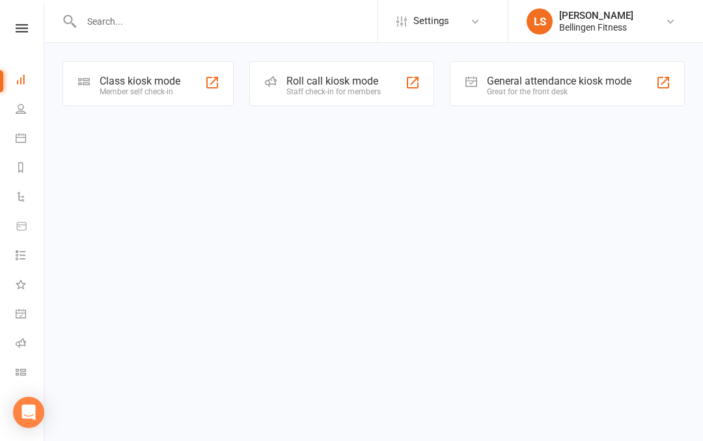
click at [561, 83] on div "General attendance kiosk mode" at bounding box center [559, 81] width 145 height 12
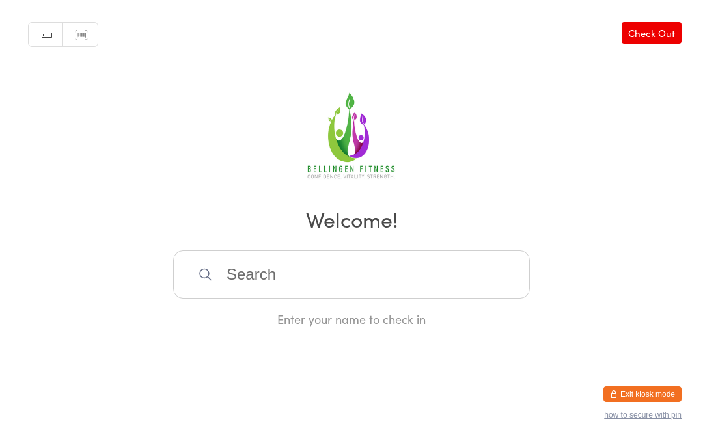
click at [348, 277] on input "search" at bounding box center [351, 275] width 357 height 48
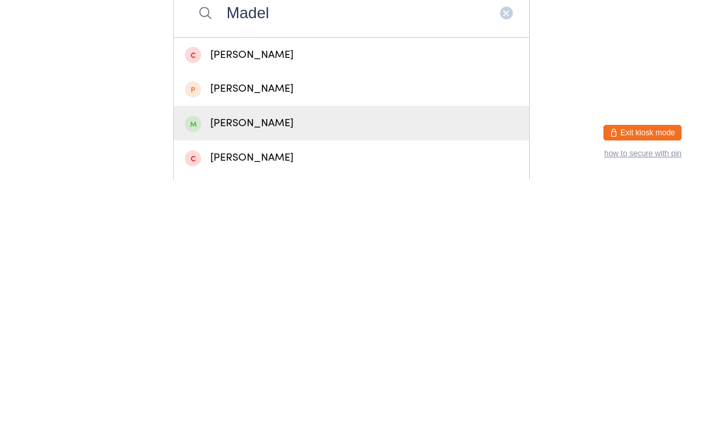
type input "Madel"
click at [292, 376] on div "Madeleine James" at bounding box center [351, 385] width 333 height 18
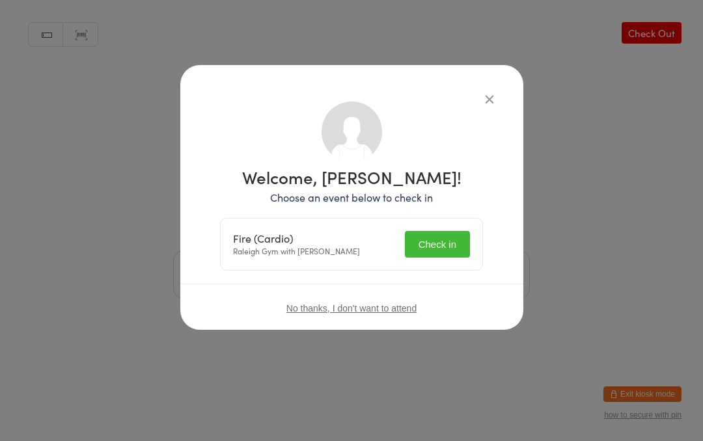
click at [439, 186] on h1 "Welcome, Madeleine James!" at bounding box center [351, 177] width 263 height 17
click at [438, 234] on button "Check in" at bounding box center [437, 244] width 65 height 27
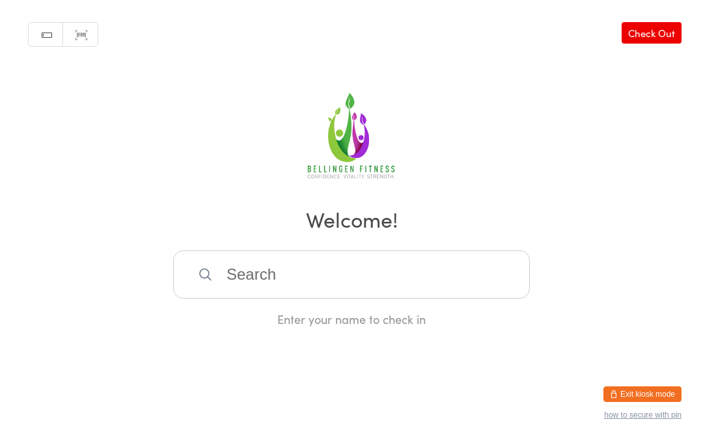
click at [325, 277] on input "search" at bounding box center [351, 275] width 357 height 48
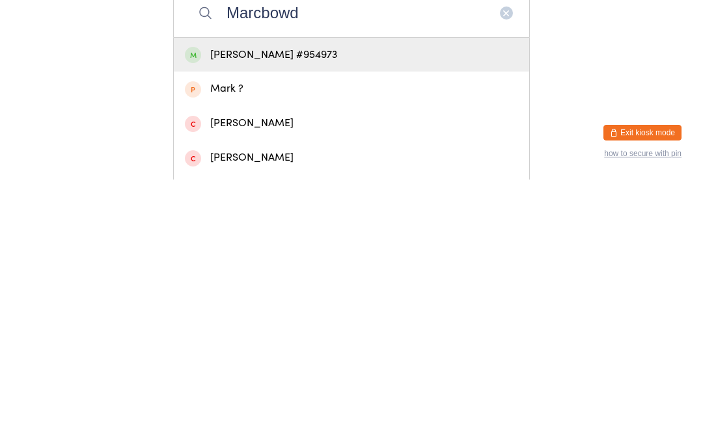
type input "Marcbowd"
click at [339, 308] on div "Marc Bowd #954973" at bounding box center [351, 317] width 333 height 18
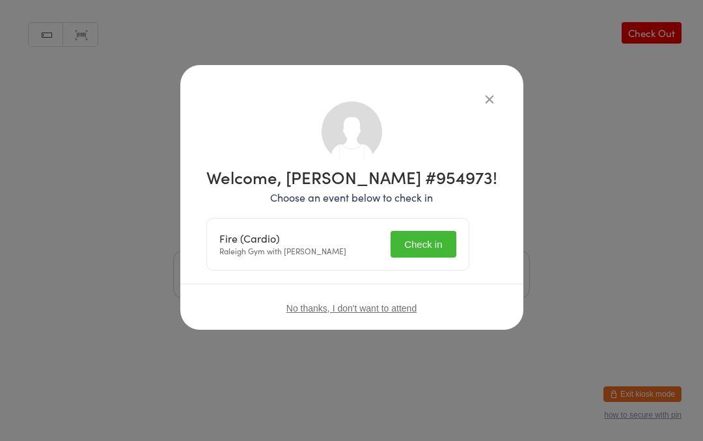
click at [442, 237] on button "Check in" at bounding box center [423, 244] width 65 height 27
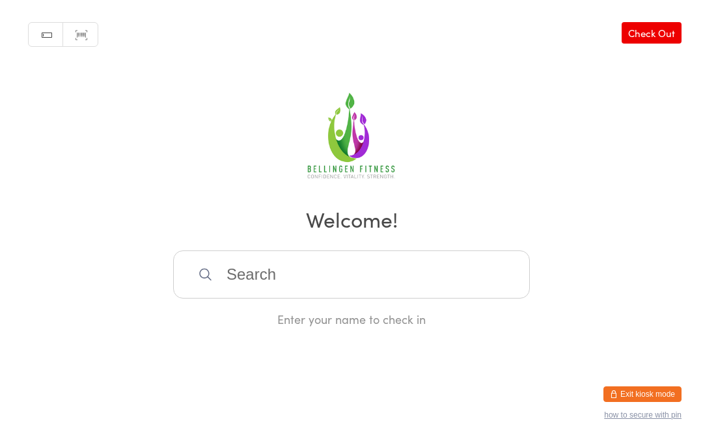
click at [252, 281] on input "search" at bounding box center [351, 275] width 357 height 48
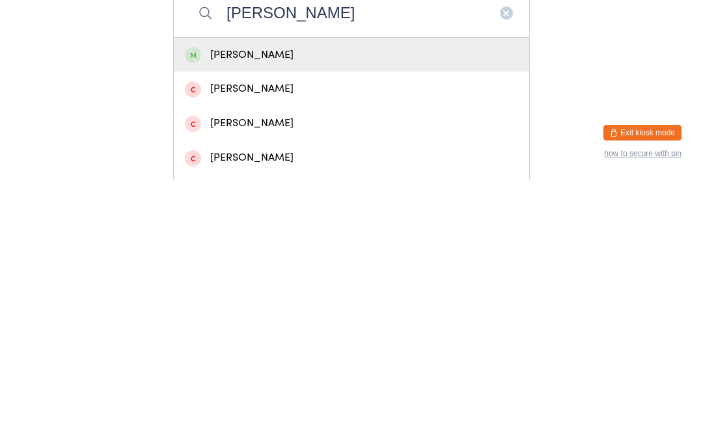
type input "Sally hic"
click at [238, 308] on div "Sally Hicks" at bounding box center [351, 317] width 333 height 18
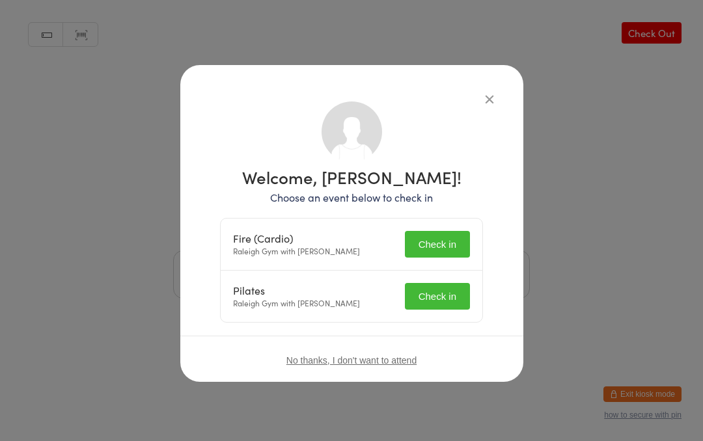
click at [432, 238] on button "Check in" at bounding box center [437, 244] width 65 height 27
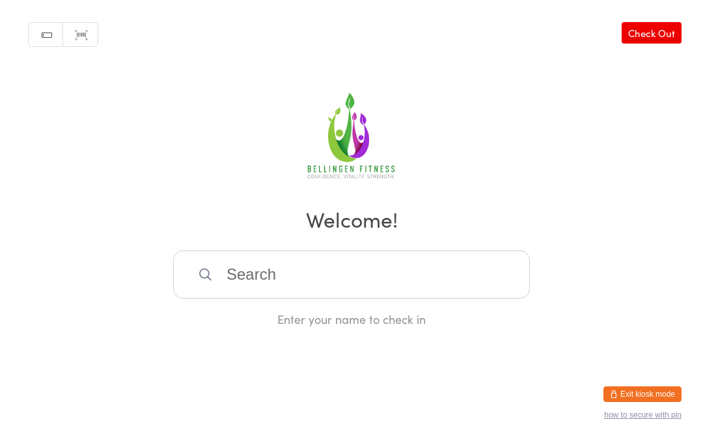
click at [392, 278] on input "search" at bounding box center [351, 275] width 357 height 48
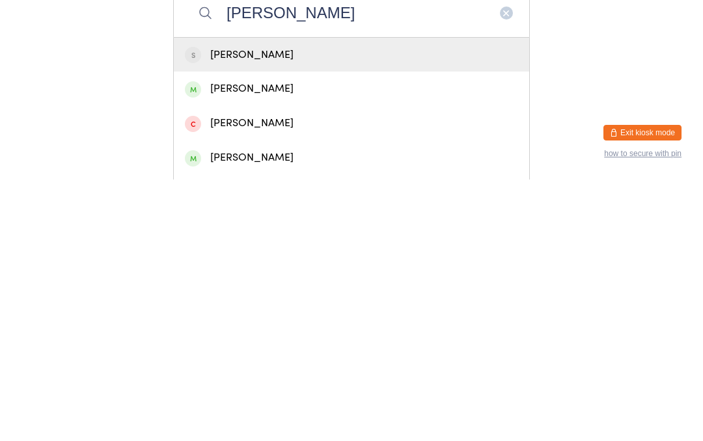
type input "Nick"
click at [269, 342] on div "Nick MacGee" at bounding box center [351, 351] width 333 height 18
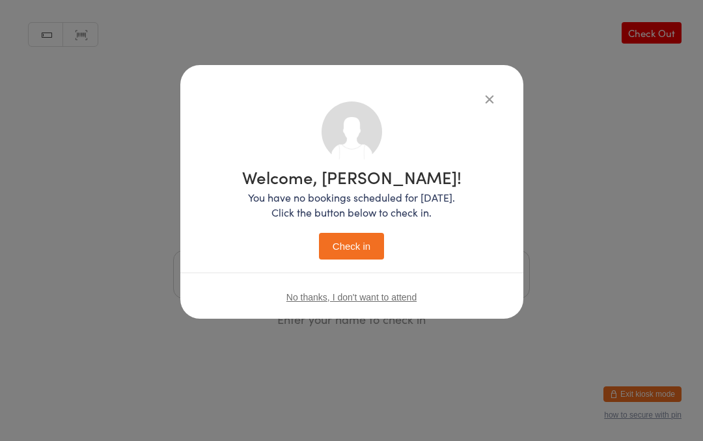
click at [359, 239] on button "Check in" at bounding box center [351, 246] width 65 height 27
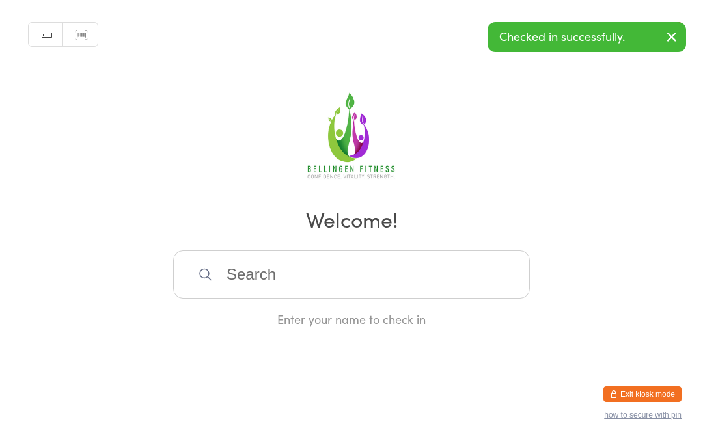
click at [415, 276] on input "search" at bounding box center [351, 275] width 357 height 48
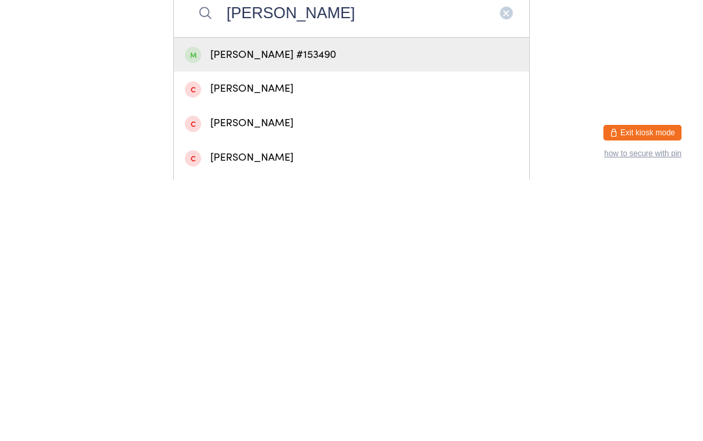
type input "Patrick yeates"
click at [370, 308] on div "Patrick Yeates #153490" at bounding box center [351, 317] width 333 height 18
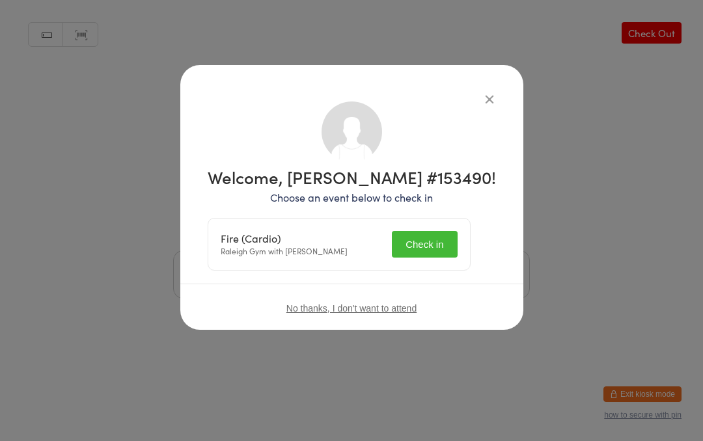
click at [441, 244] on button "Check in" at bounding box center [424, 244] width 65 height 27
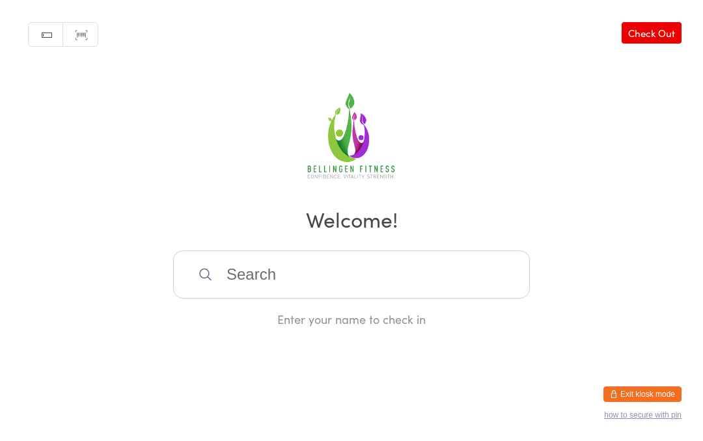
click at [249, 277] on input "search" at bounding box center [351, 275] width 357 height 48
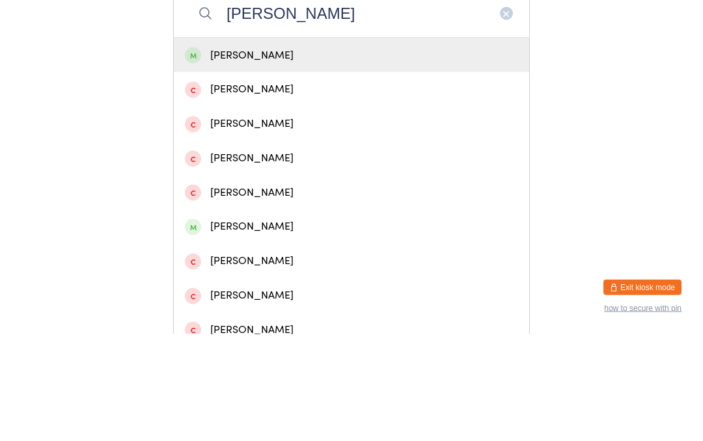
scroll to position [156, 0]
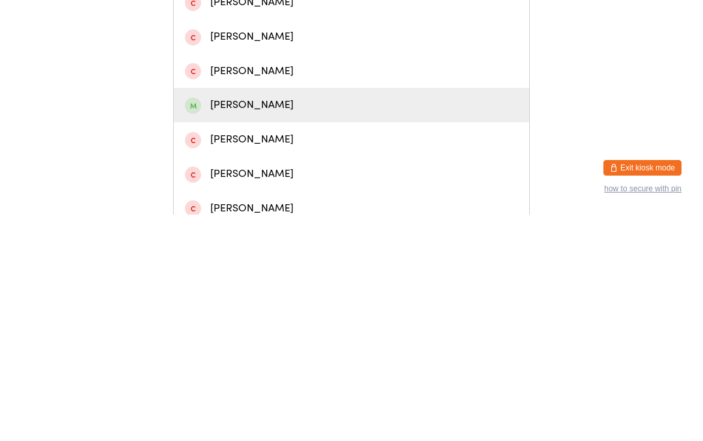
type input "Dave"
click at [272, 323] on div "Dave Northcott" at bounding box center [351, 332] width 333 height 18
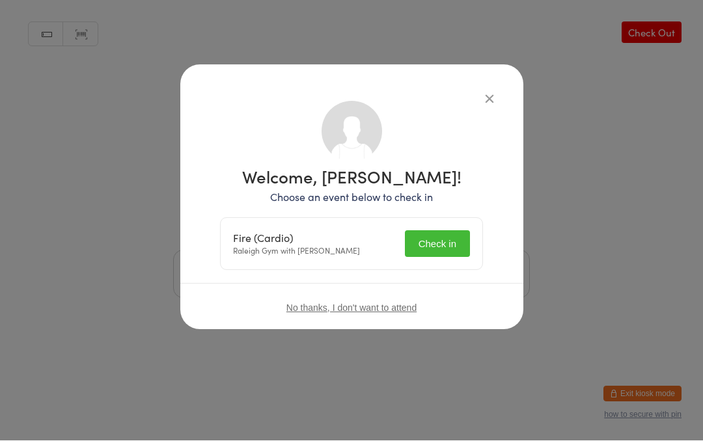
click at [441, 246] on button "Check in" at bounding box center [437, 244] width 65 height 27
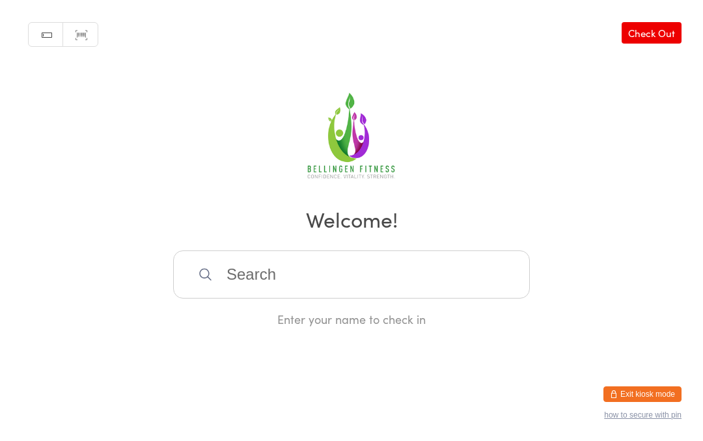
click at [305, 273] on input "search" at bounding box center [351, 275] width 357 height 48
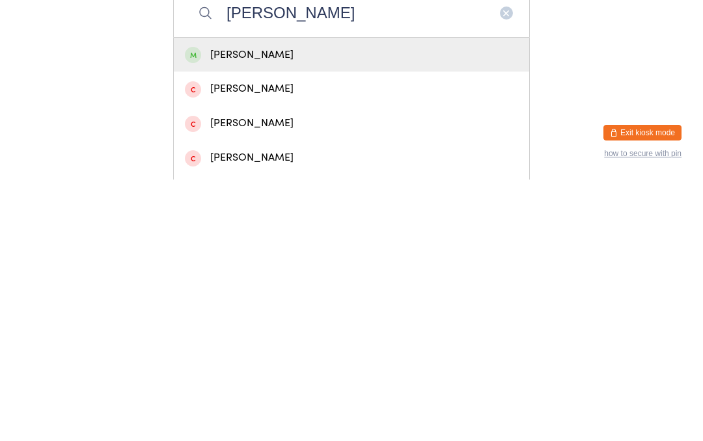
type input "Ben i"
click at [275, 308] on div "Ben Iggulden" at bounding box center [351, 317] width 333 height 18
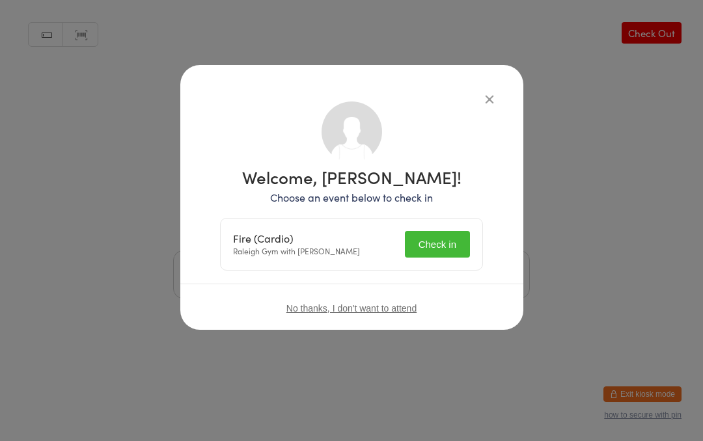
click at [440, 237] on button "Check in" at bounding box center [437, 244] width 65 height 27
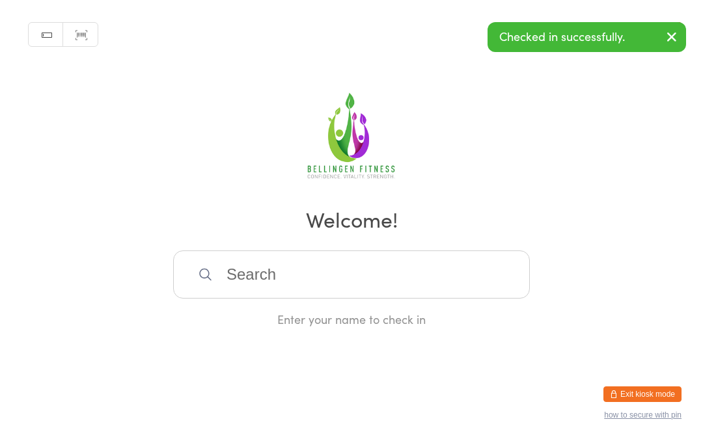
click at [350, 284] on input "search" at bounding box center [351, 275] width 357 height 48
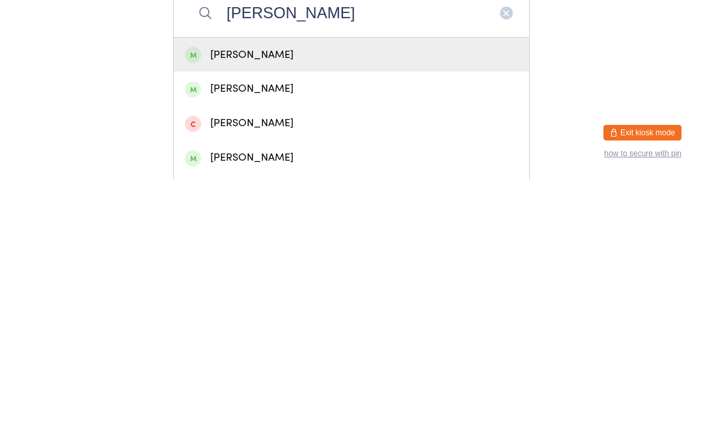
type input "Jessica cantrill"
click at [248, 308] on div "Jessica Cantrill" at bounding box center [351, 317] width 333 height 18
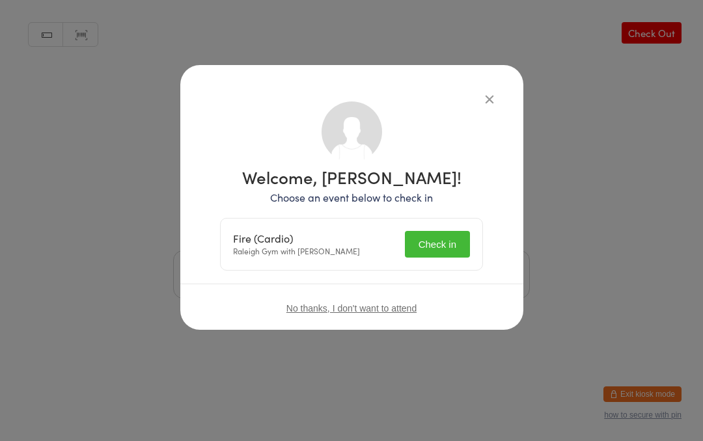
click at [422, 245] on button "Check in" at bounding box center [437, 244] width 65 height 27
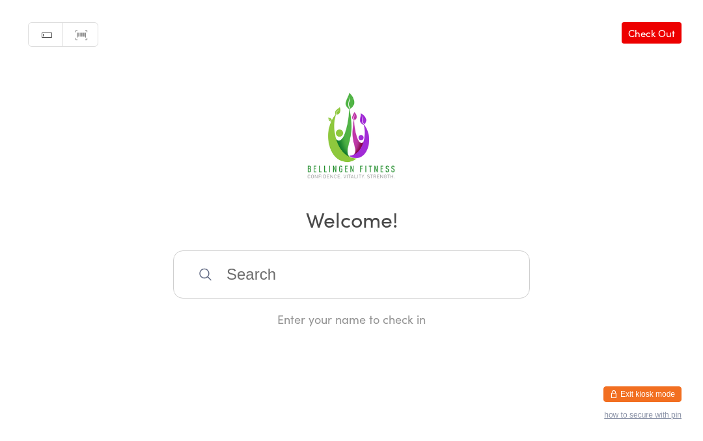
click at [307, 286] on input "search" at bounding box center [351, 275] width 357 height 48
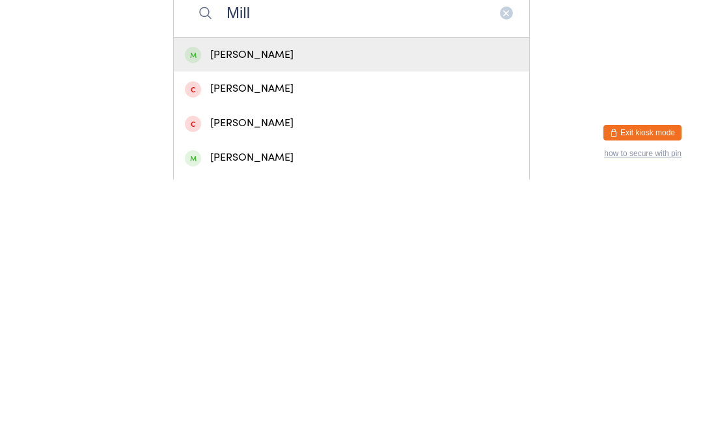
type input "Mill"
click at [274, 308] on div "Milli Kelly" at bounding box center [351, 317] width 333 height 18
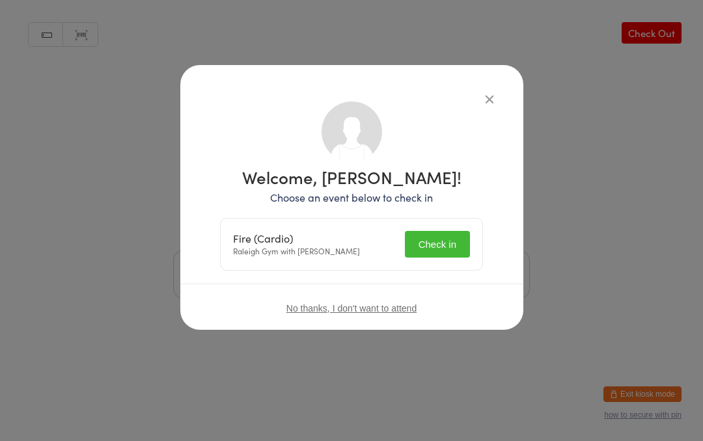
click at [441, 247] on button "Check in" at bounding box center [437, 244] width 65 height 27
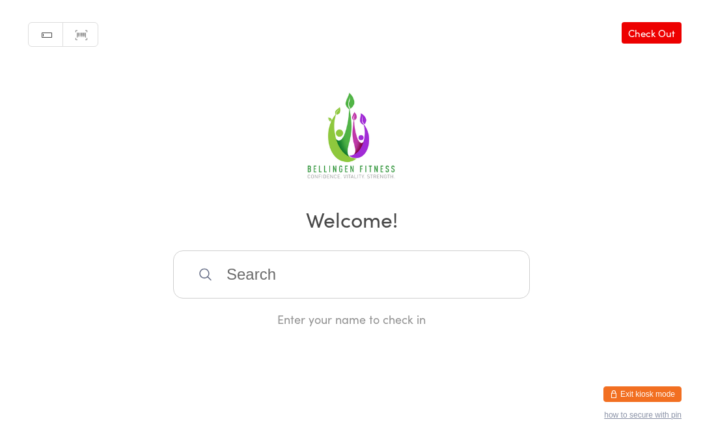
click at [245, 286] on input "search" at bounding box center [351, 275] width 357 height 48
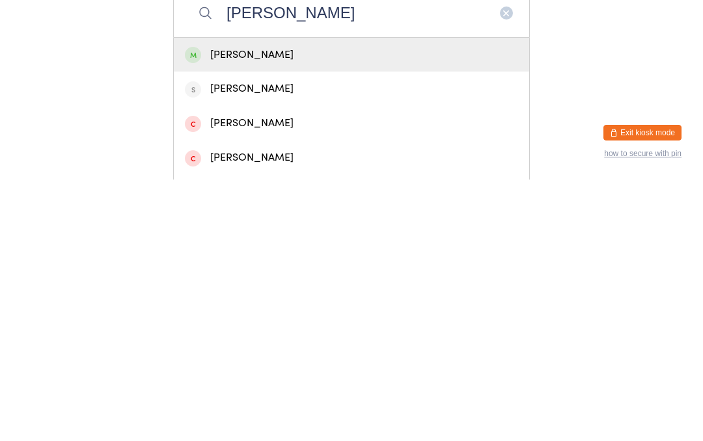
type input "Anne chivers"
click at [221, 308] on div "Anne Chivers" at bounding box center [351, 317] width 333 height 18
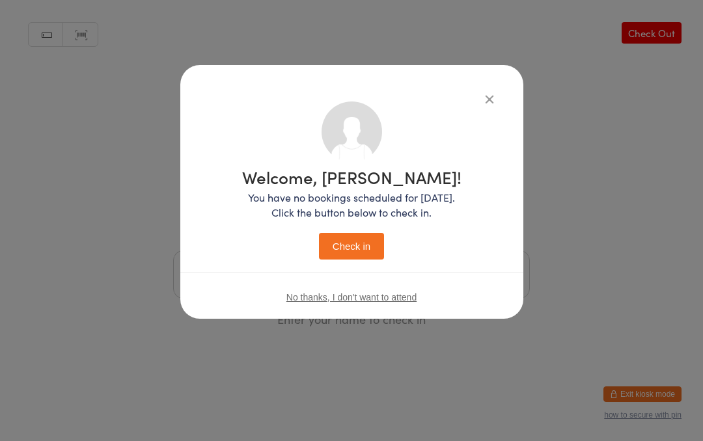
click at [347, 235] on button "Check in" at bounding box center [351, 246] width 65 height 27
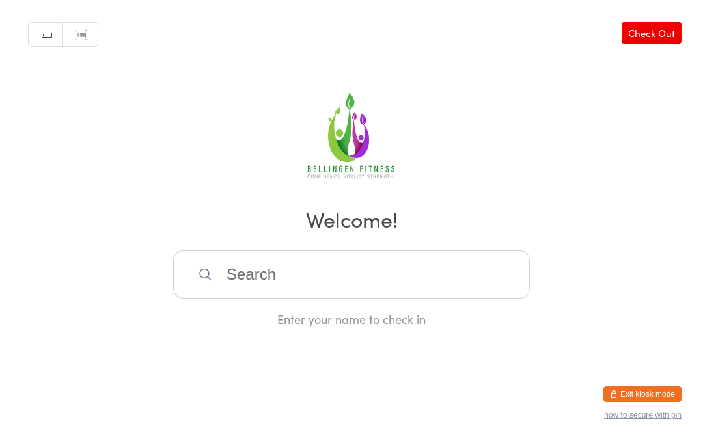
click at [269, 281] on input "search" at bounding box center [351, 275] width 357 height 48
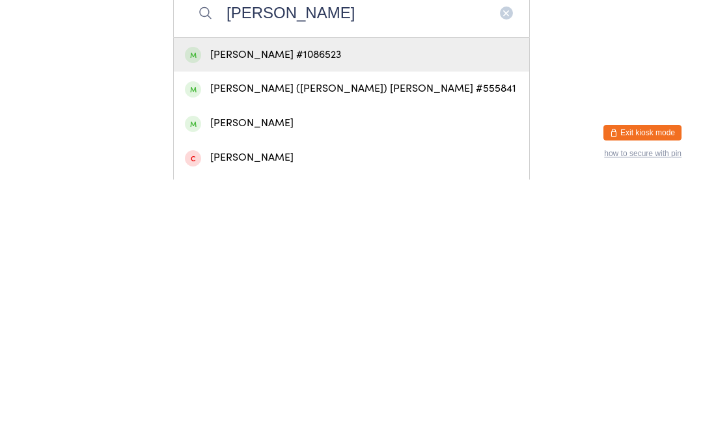
type input "Rodgers"
click at [287, 308] on div "Louise Rodgers #1086523" at bounding box center [351, 317] width 333 height 18
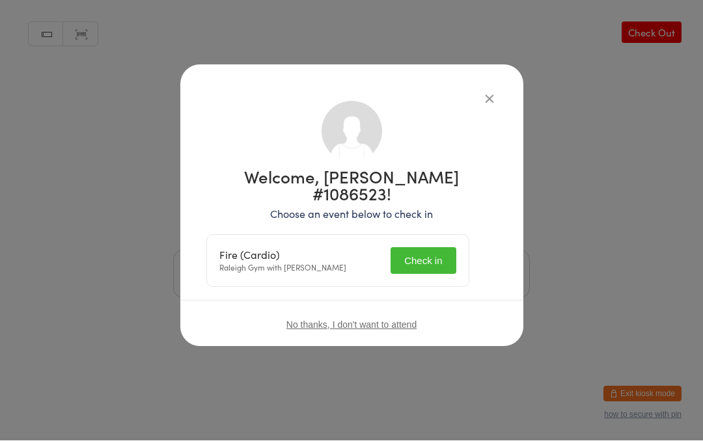
click at [424, 248] on button "Check in" at bounding box center [423, 261] width 65 height 27
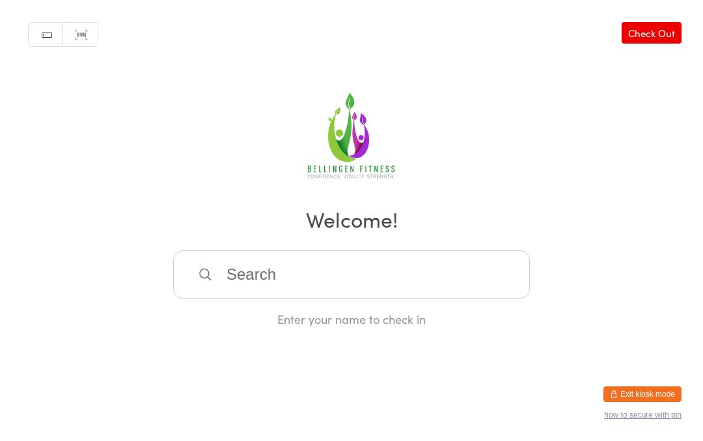
click at [424, 286] on input "search" at bounding box center [351, 275] width 357 height 48
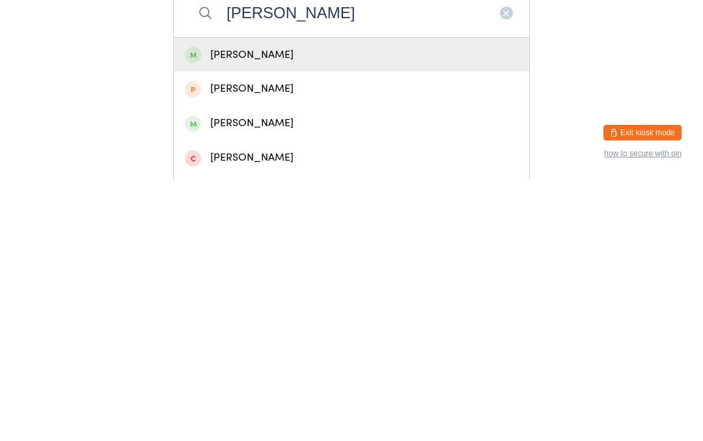
type input "Johnston"
click at [367, 308] on div "Michael Johnston" at bounding box center [351, 317] width 333 height 18
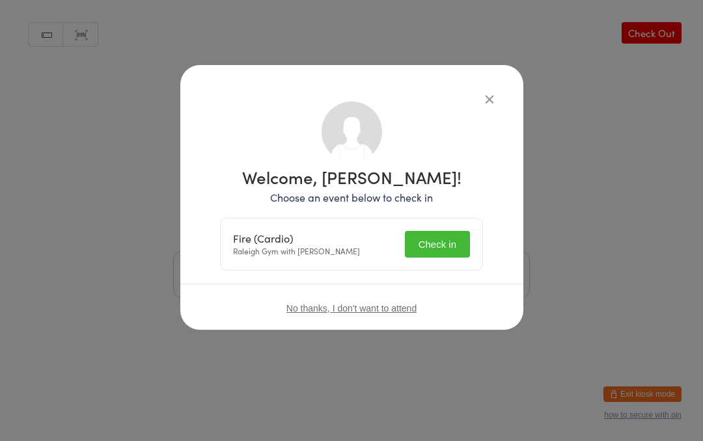
click at [451, 239] on button "Check in" at bounding box center [437, 244] width 65 height 27
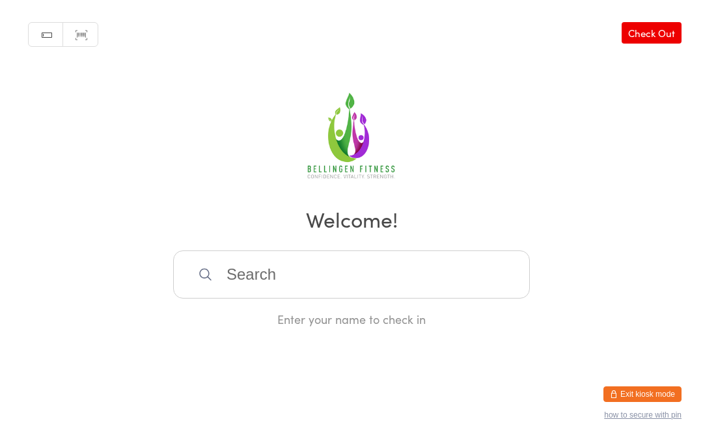
click at [240, 273] on input "search" at bounding box center [351, 275] width 357 height 48
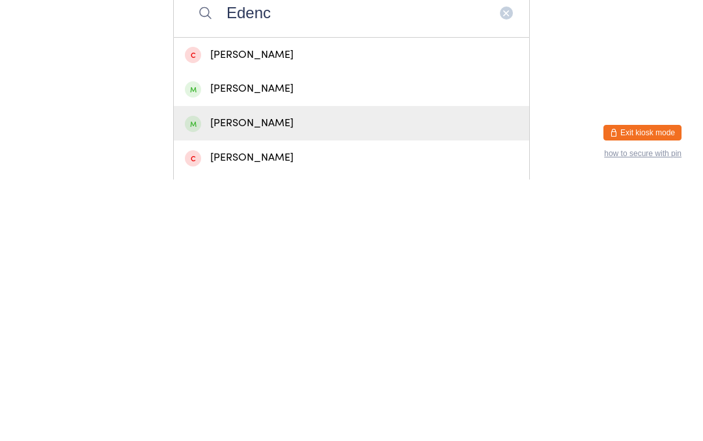
type input "Edenc"
click at [252, 376] on div "Eden BARADINSKY" at bounding box center [351, 385] width 333 height 18
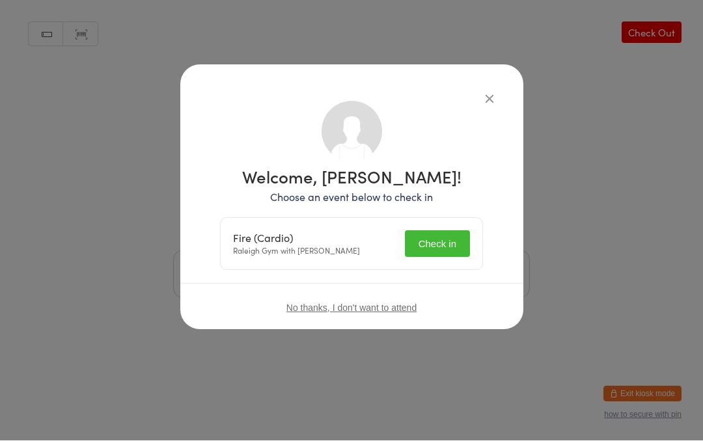
click at [431, 248] on button "Check in" at bounding box center [437, 244] width 65 height 27
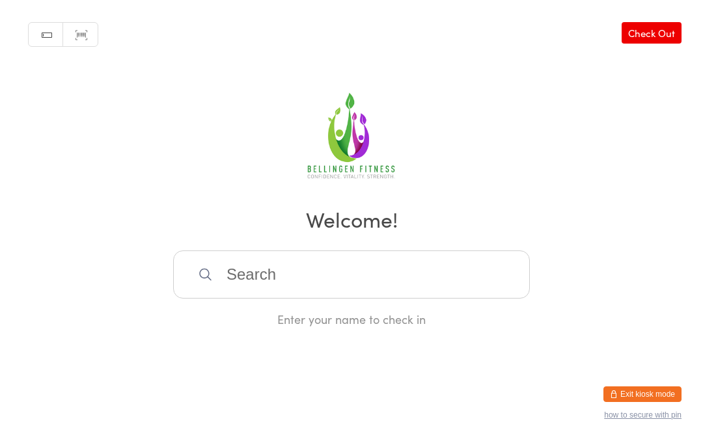
click at [238, 281] on input "search" at bounding box center [351, 275] width 357 height 48
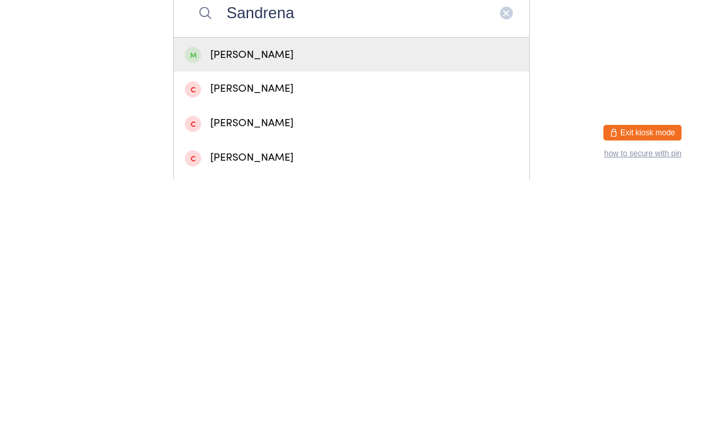
type input "Sandrena"
click at [246, 308] on div "Sandrena Brennan" at bounding box center [351, 317] width 333 height 18
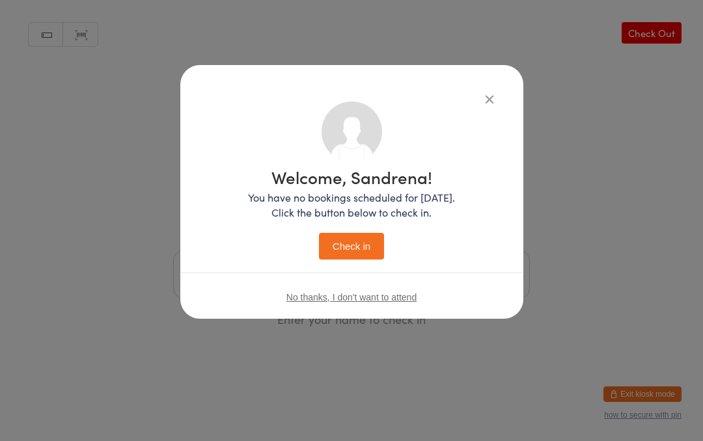
click at [358, 251] on button "Check in" at bounding box center [351, 246] width 65 height 27
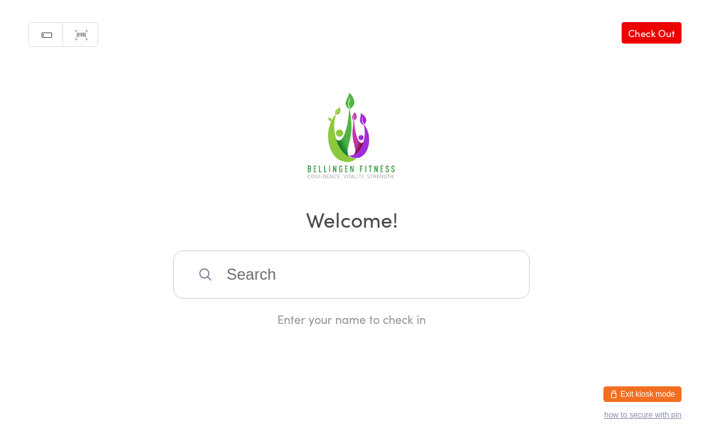
click at [301, 279] on input "search" at bounding box center [351, 275] width 357 height 48
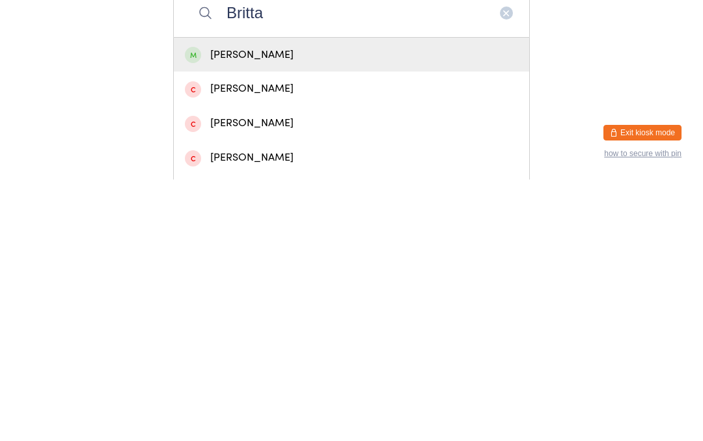
type input "Britta"
click at [307, 308] on div "Brittany Horwood" at bounding box center [351, 317] width 333 height 18
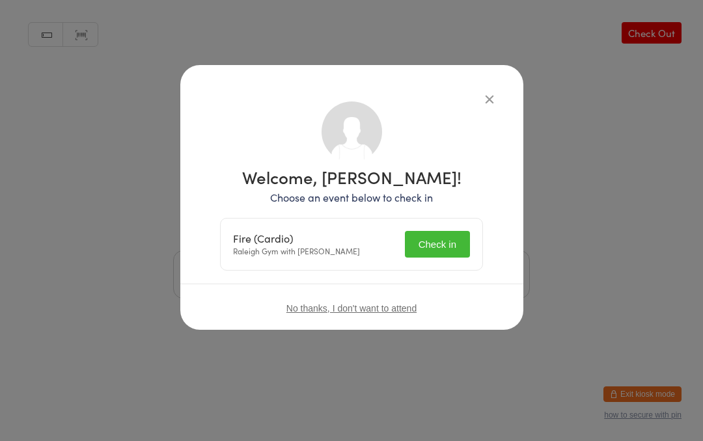
click at [437, 248] on button "Check in" at bounding box center [437, 244] width 65 height 27
